Goal: Book appointment/travel/reservation

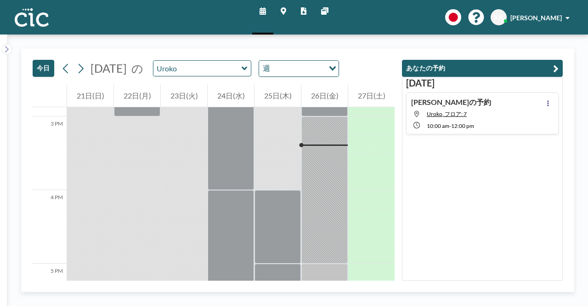
scroll to position [1103, 0]
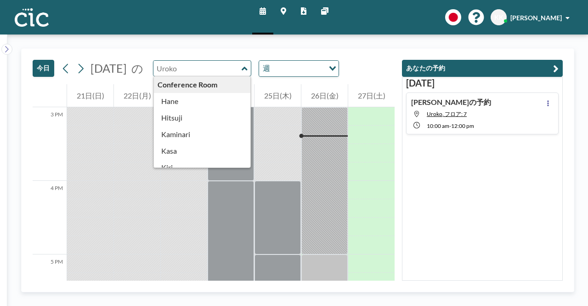
click at [234, 64] on input "text" at bounding box center [197, 68] width 88 height 15
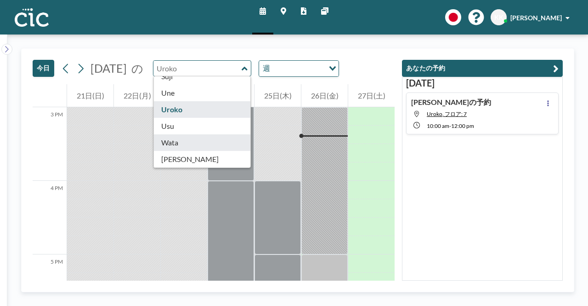
type input "Wata"
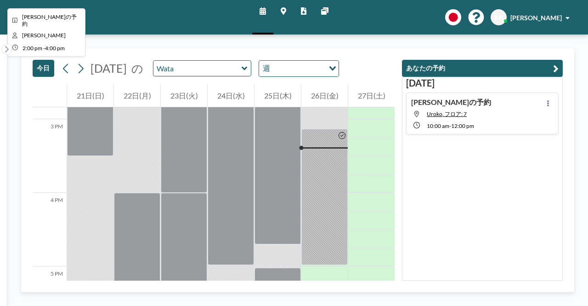
scroll to position [1103, 0]
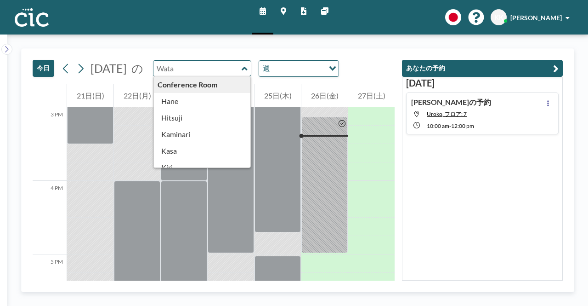
click at [242, 71] on input "text" at bounding box center [197, 68] width 88 height 15
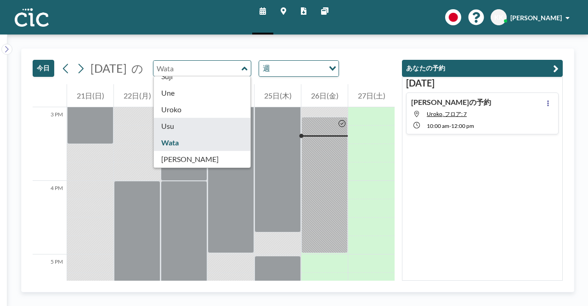
type input "Usu"
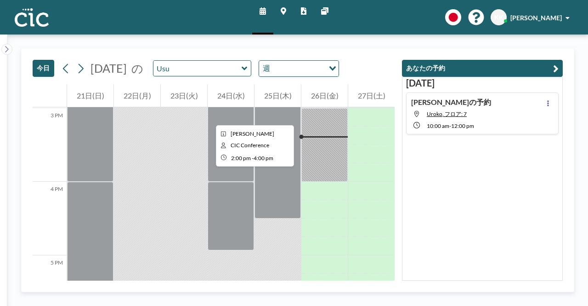
scroll to position [1103, 0]
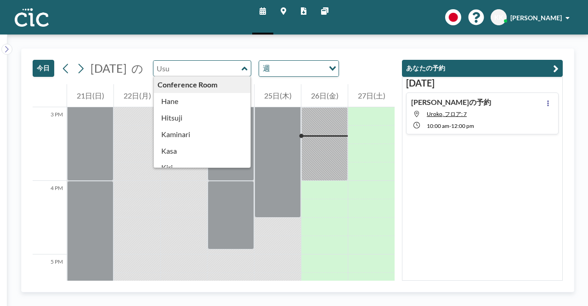
click at [231, 72] on input "text" at bounding box center [197, 68] width 88 height 15
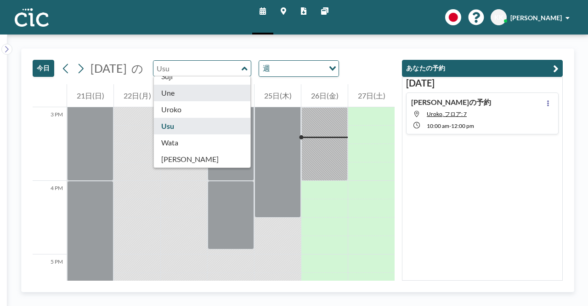
type input "Une"
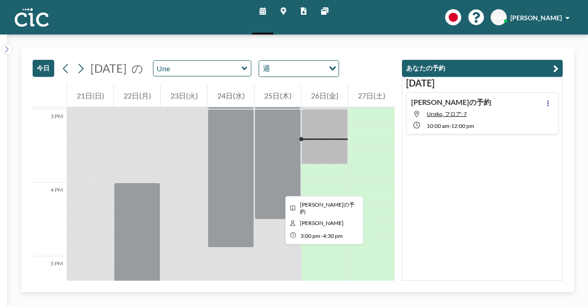
scroll to position [1103, 0]
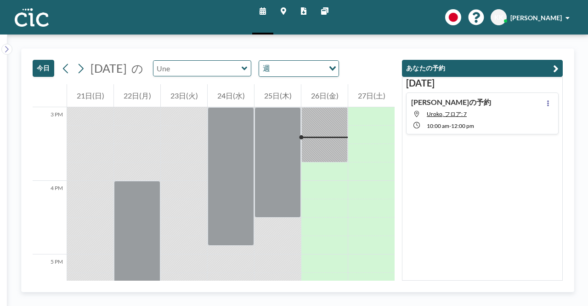
click at [227, 68] on input "text" at bounding box center [197, 68] width 88 height 15
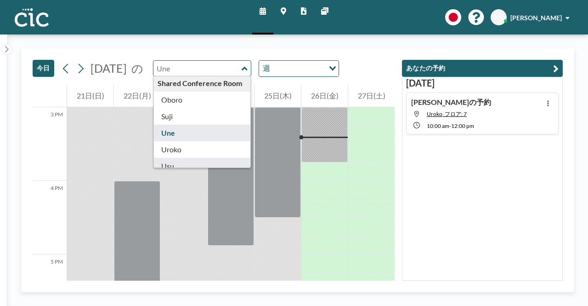
scroll to position [463, 0]
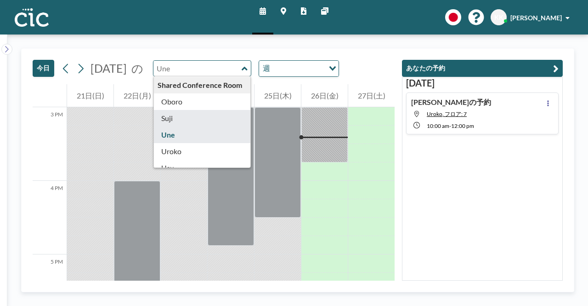
type input "Suji"
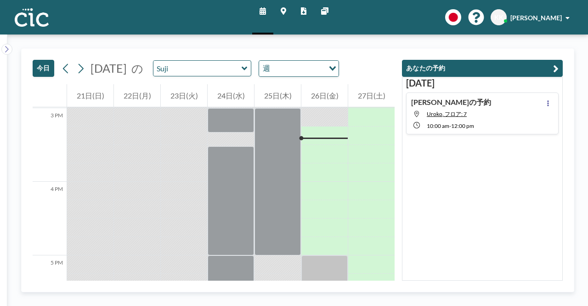
scroll to position [1103, 0]
click at [247, 68] on icon at bounding box center [245, 68] width 6 height 4
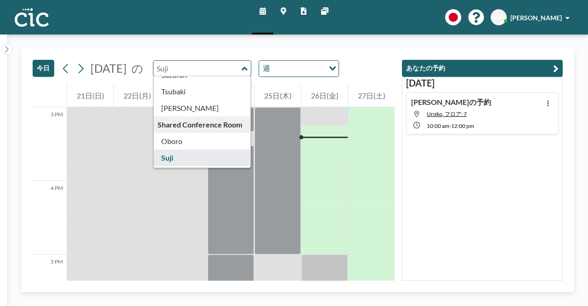
scroll to position [509, 0]
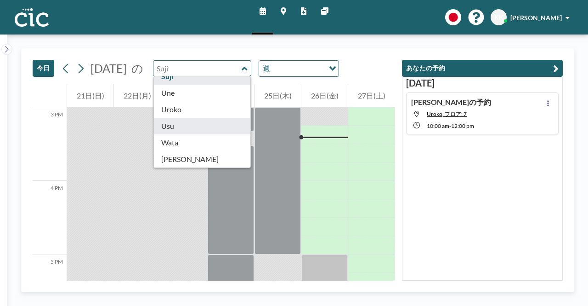
type input "Usu"
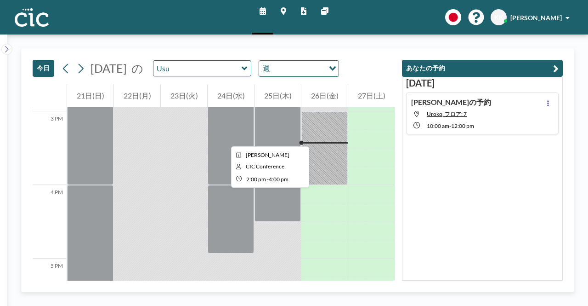
scroll to position [1103, 0]
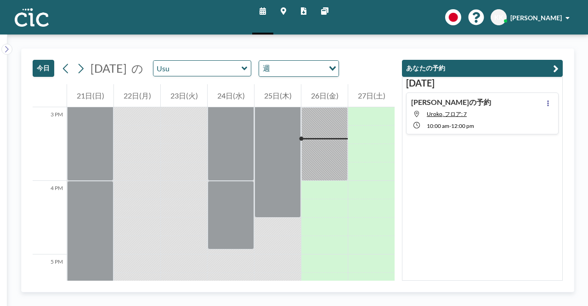
click at [252, 74] on div "Usu" at bounding box center [202, 68] width 99 height 16
click at [248, 68] on icon at bounding box center [245, 68] width 6 height 9
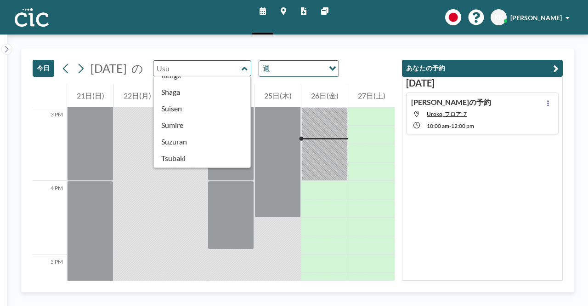
scroll to position [509, 0]
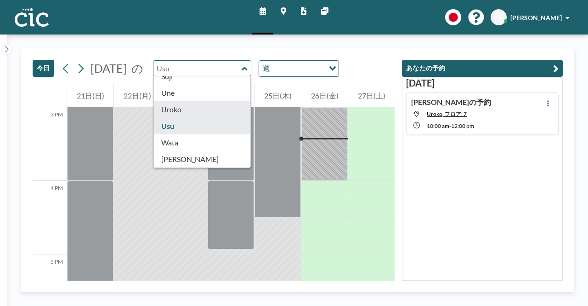
type input "Uroko"
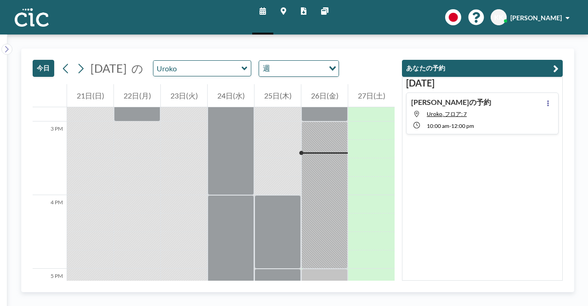
scroll to position [1103, 0]
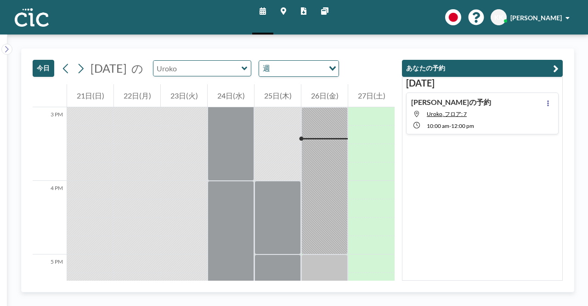
click at [242, 68] on input "text" at bounding box center [197, 68] width 88 height 15
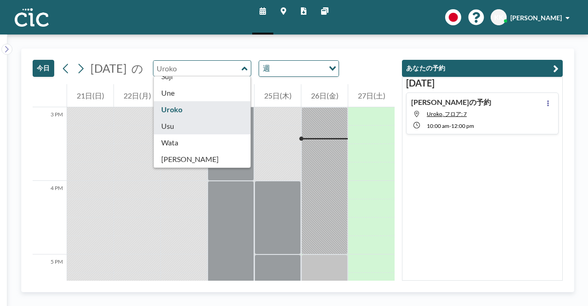
scroll to position [473, 0]
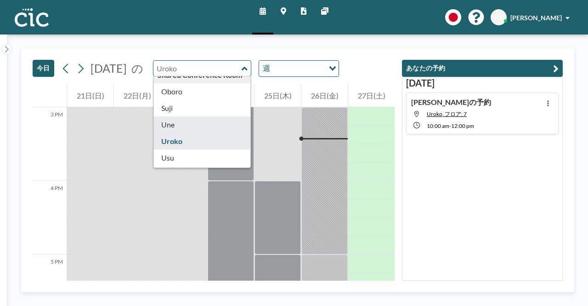
type input "Une"
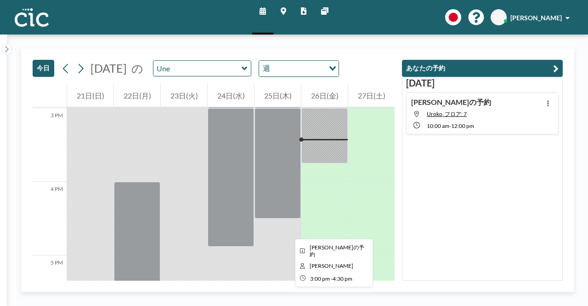
scroll to position [1103, 0]
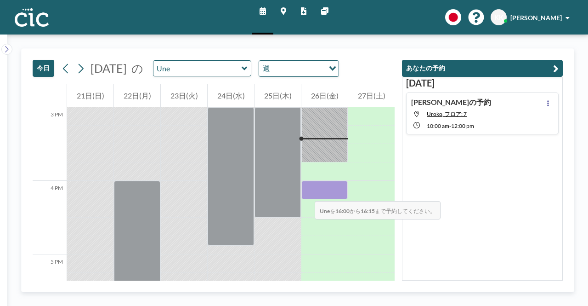
click at [306, 192] on div at bounding box center [324, 190] width 46 height 18
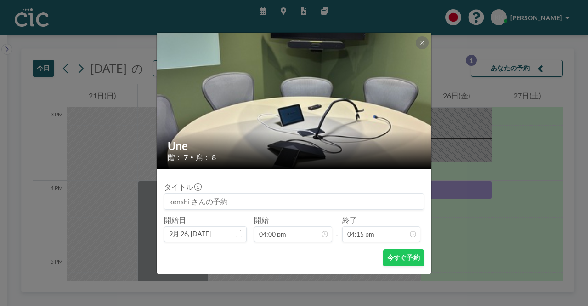
scroll to position [33, 0]
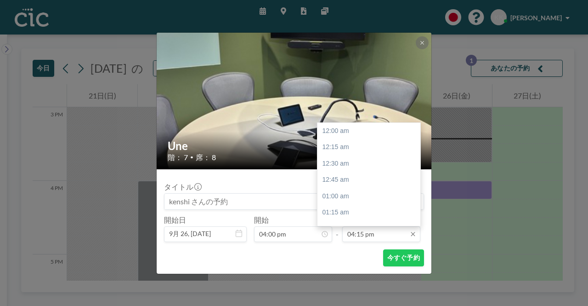
click at [361, 239] on input "04:15 pm" at bounding box center [381, 234] width 78 height 16
click at [335, 177] on div "05:00 pm" at bounding box center [372, 179] width 108 height 17
click at [381, 237] on input "05:00 pm" at bounding box center [381, 234] width 78 height 16
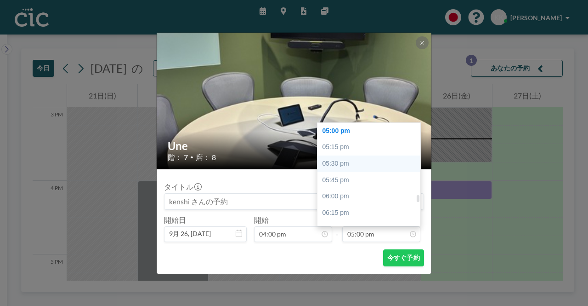
click at [338, 163] on div "05:30 pm" at bounding box center [372, 163] width 108 height 17
type input "05:30 pm"
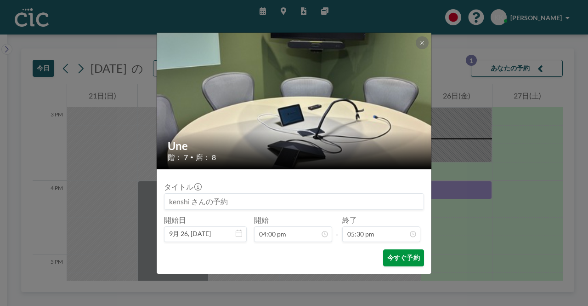
scroll to position [1145, 0]
click at [401, 261] on button "今すぐ予約" at bounding box center [403, 257] width 41 height 17
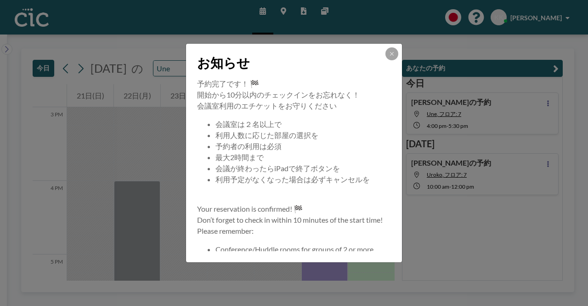
scroll to position [88, 0]
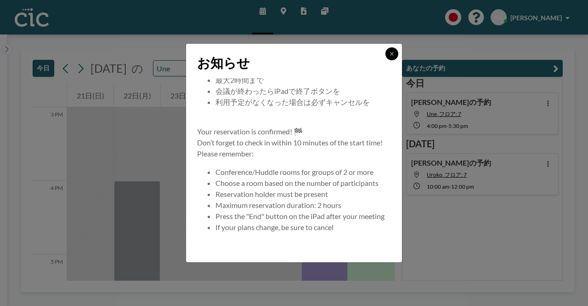
click at [393, 56] on icon at bounding box center [392, 54] width 6 height 6
